Goal: Entertainment & Leisure: Consume media (video, audio)

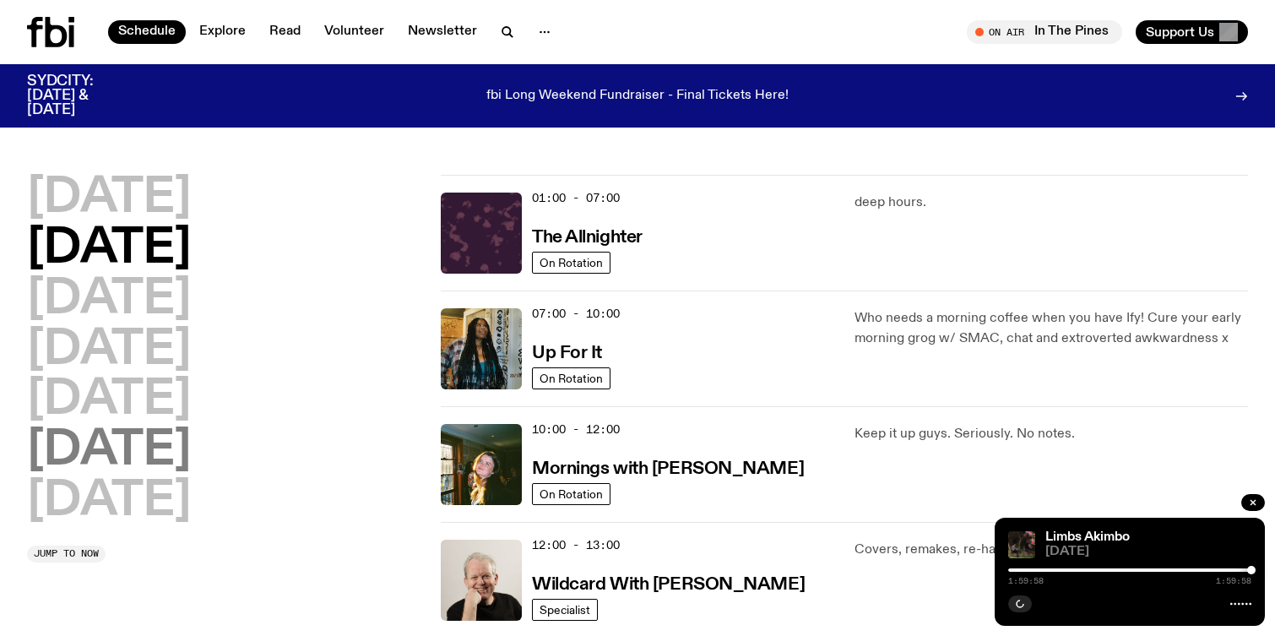
click at [103, 454] on h2 "[DATE]" at bounding box center [109, 450] width 164 height 47
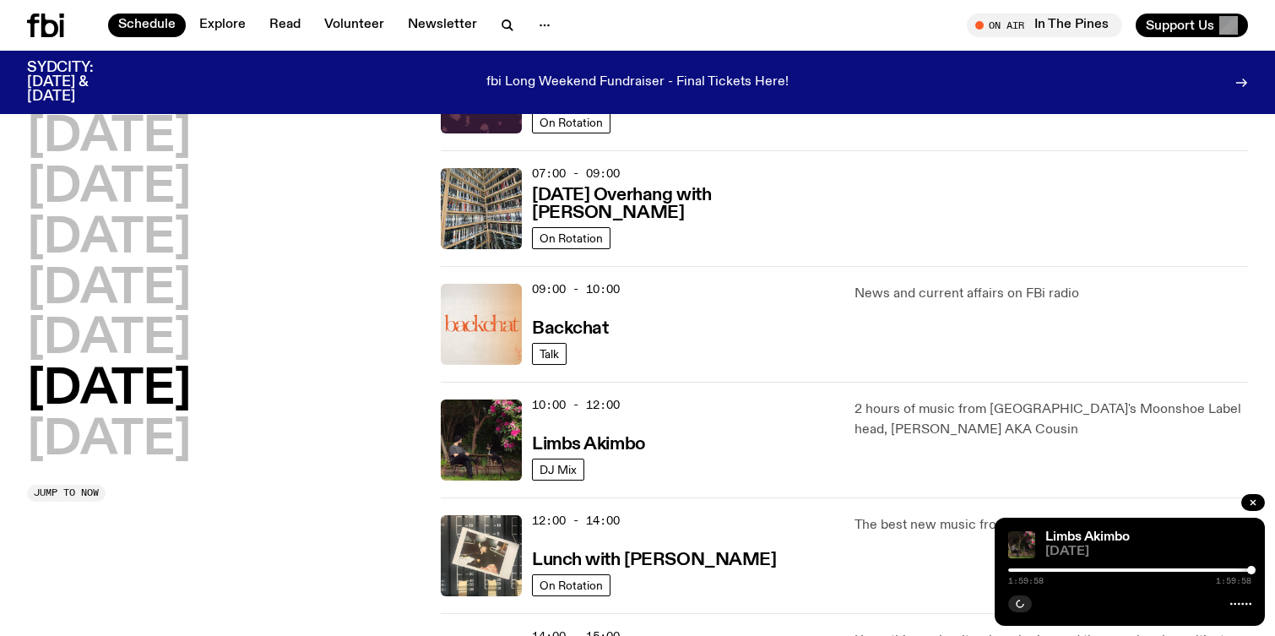
scroll to position [247, 0]
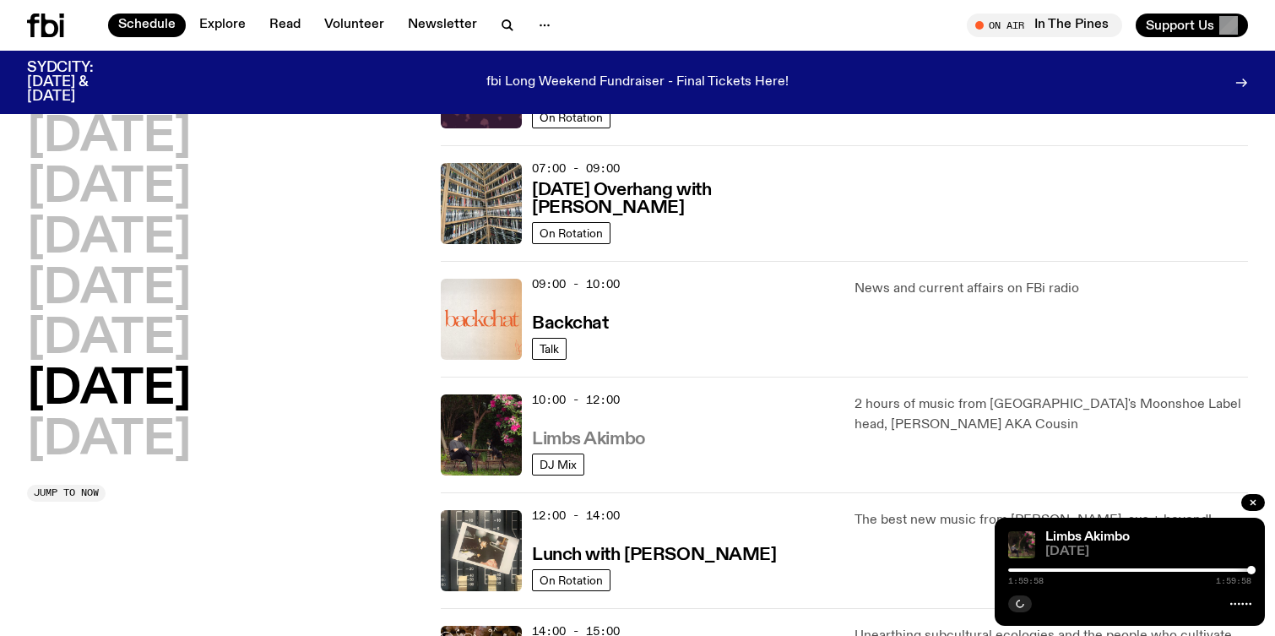
click at [607, 438] on h3 "Limbs Akimbo" at bounding box center [589, 440] width 114 height 18
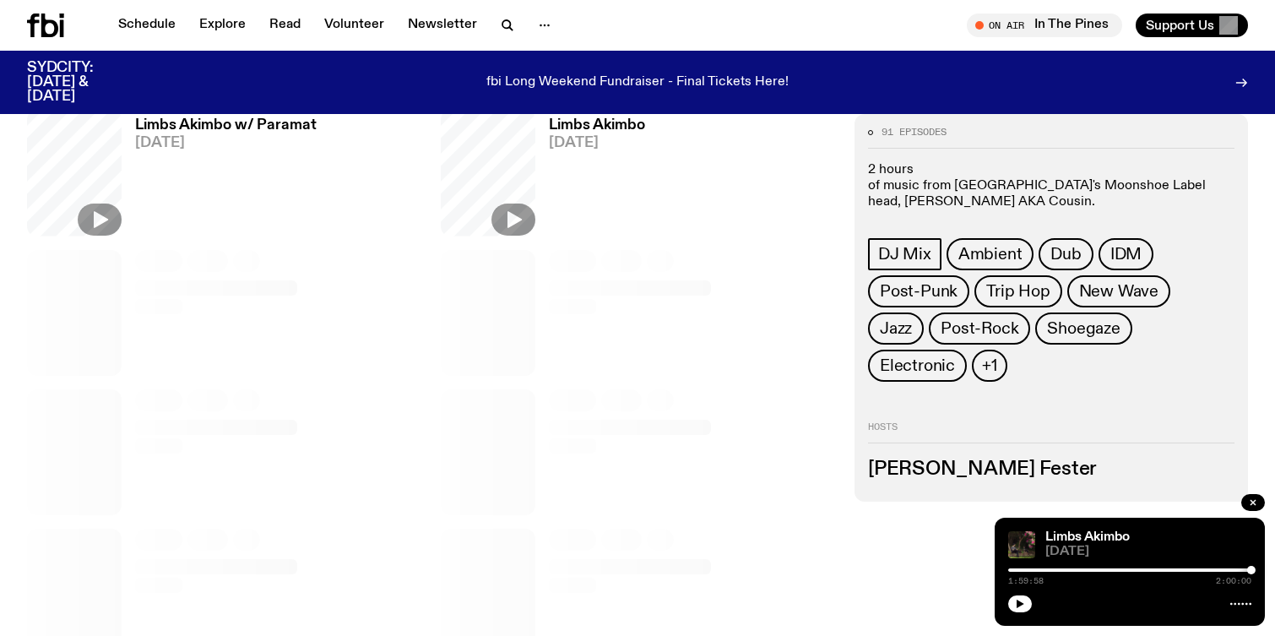
scroll to position [659, 0]
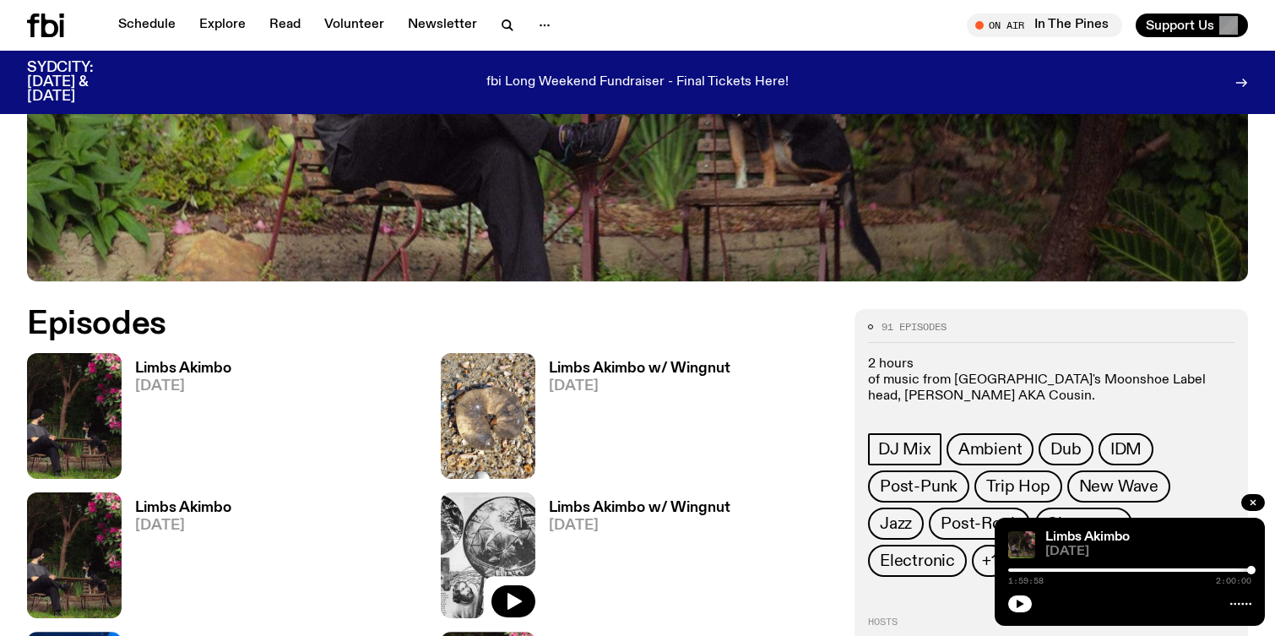
click at [193, 365] on h3 "Limbs Akimbo" at bounding box center [183, 368] width 96 height 14
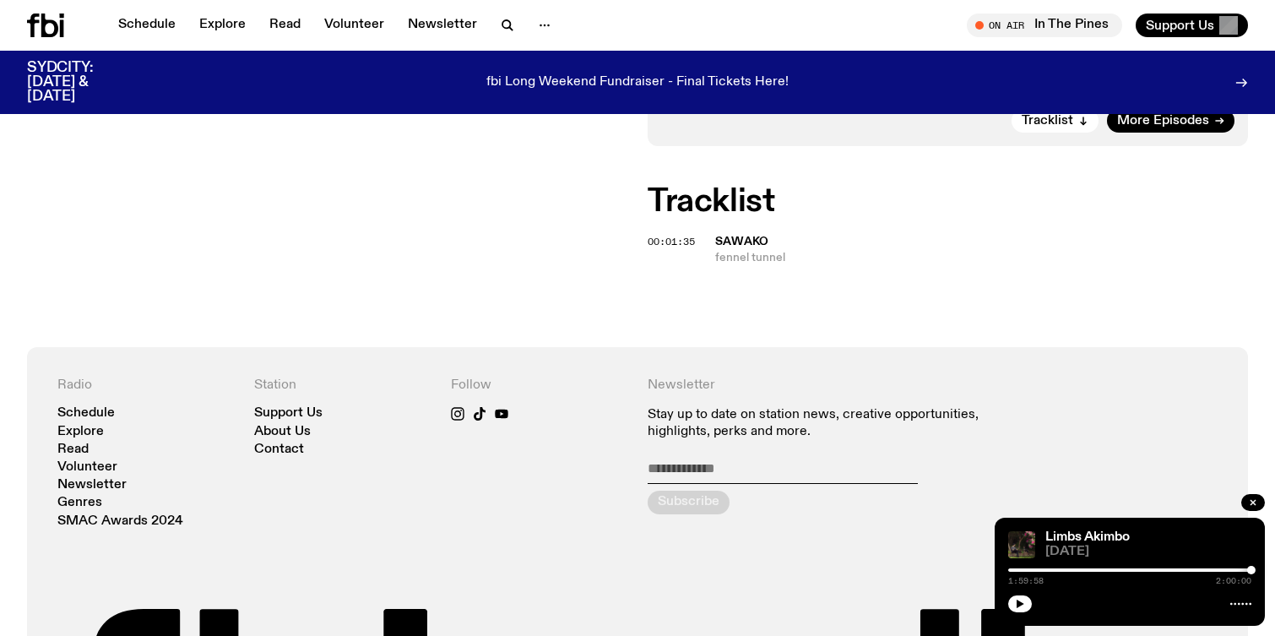
scroll to position [44, 0]
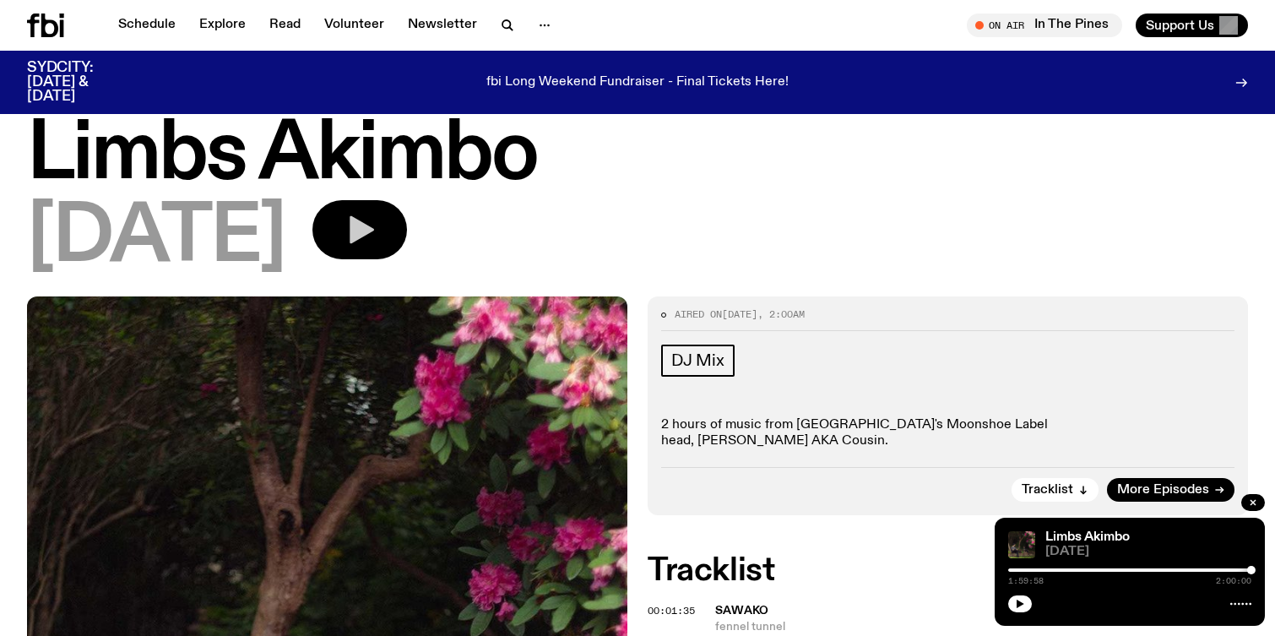
click at [377, 223] on icon "button" at bounding box center [360, 230] width 34 height 34
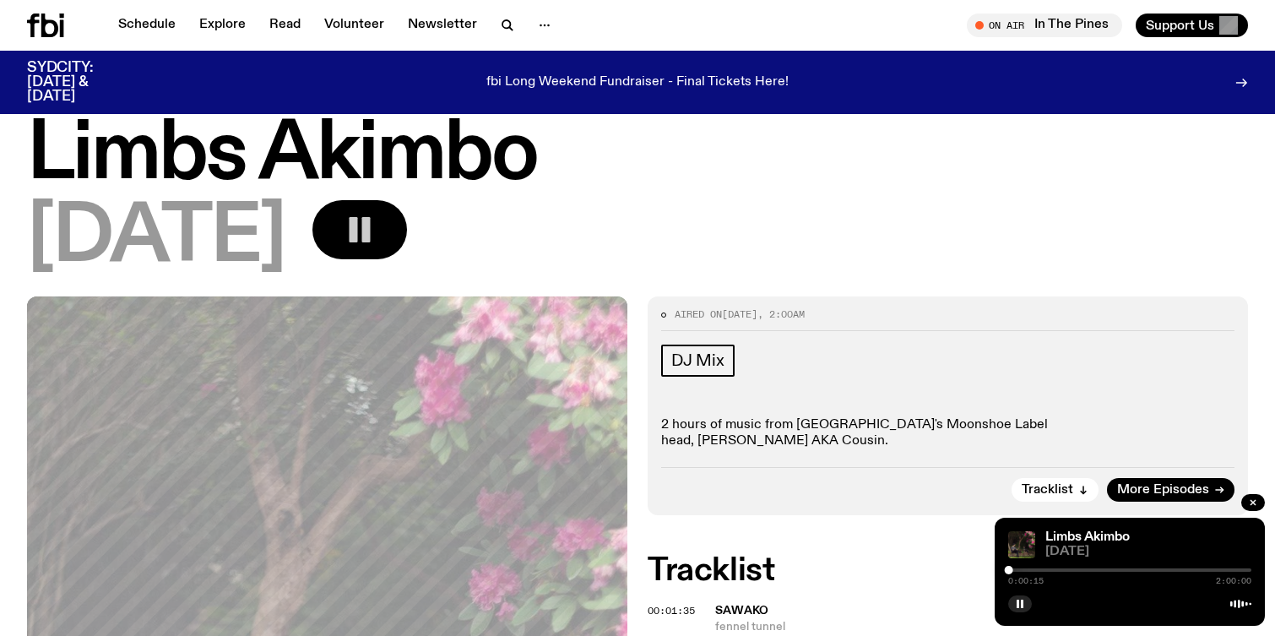
click at [1014, 572] on div "0:00:15 2:00:00" at bounding box center [1129, 575] width 243 height 20
click at [1014, 568] on div at bounding box center [1129, 569] width 243 height 3
click at [1019, 570] on div at bounding box center [1129, 569] width 243 height 3
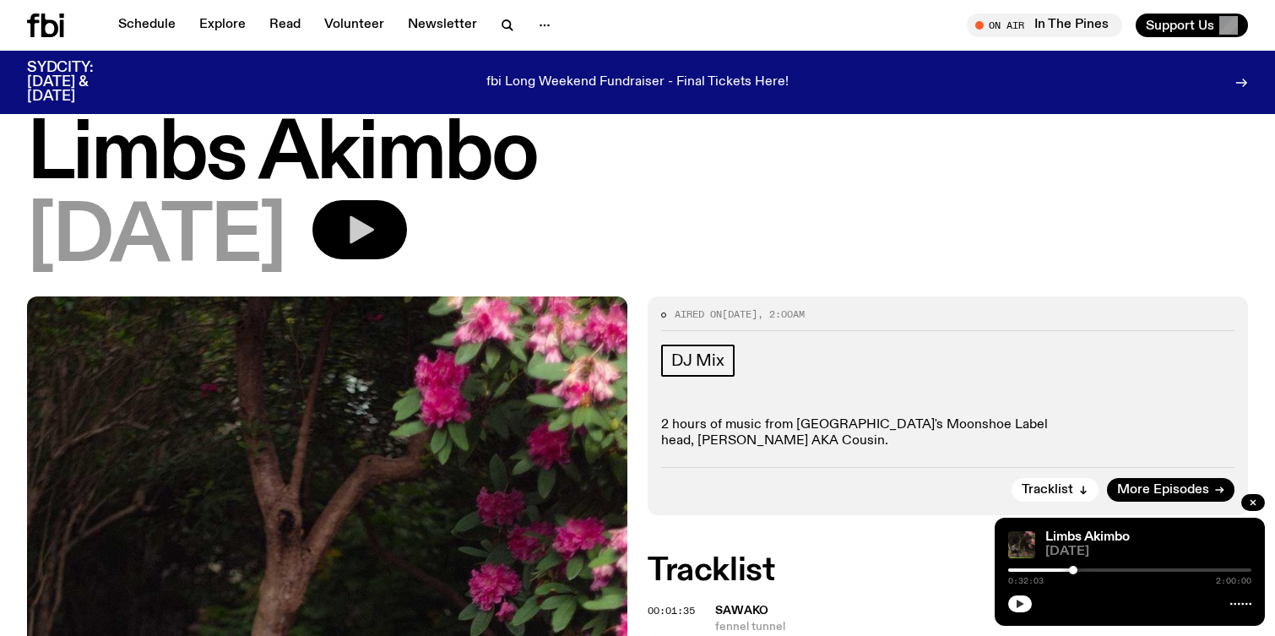
click at [1023, 605] on icon "button" at bounding box center [1020, 604] width 10 height 10
